Goal: Understand process/instructions: Learn how to perform a task or action

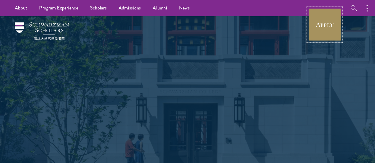
click at [315, 29] on link "Apply" at bounding box center [324, 24] width 33 height 33
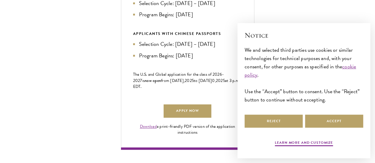
scroll to position [353, 0]
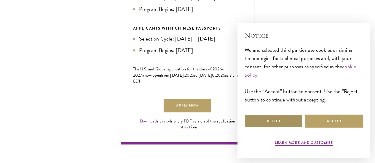
click at [265, 120] on button "Reject" at bounding box center [274, 121] width 58 height 13
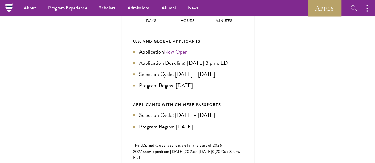
scroll to position [274, 0]
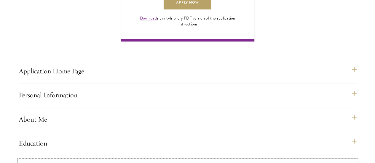
scroll to position [474, 0]
